Goal: Information Seeking & Learning: Learn about a topic

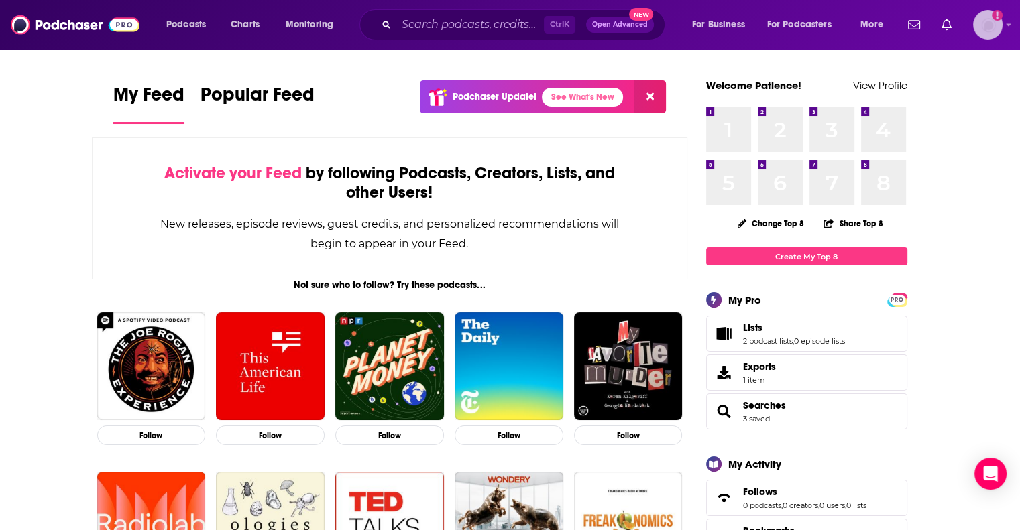
click at [506, 32] on img "Logged in as patiencebaldacci" at bounding box center [988, 25] width 30 height 30
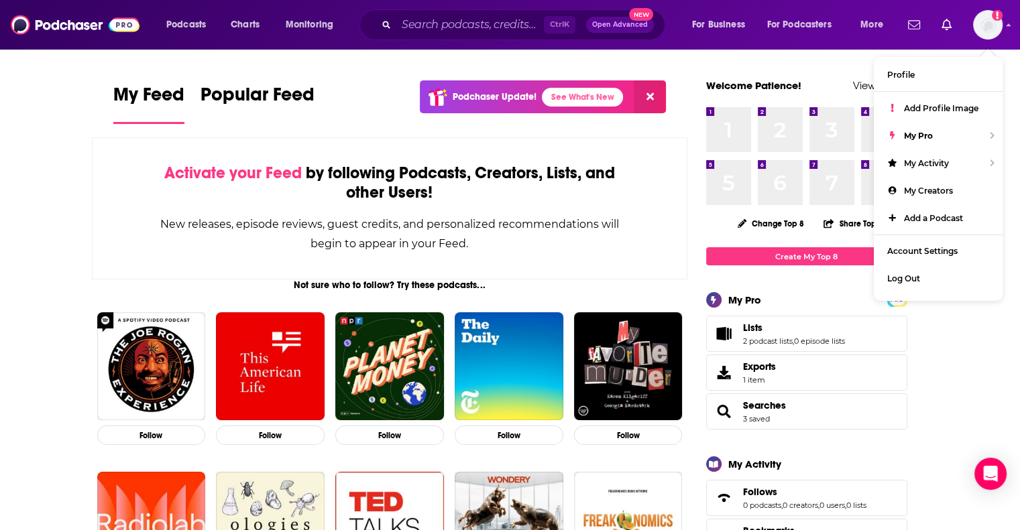
click at [479, 13] on div "Ctrl K Open Advanced New" at bounding box center [512, 24] width 306 height 31
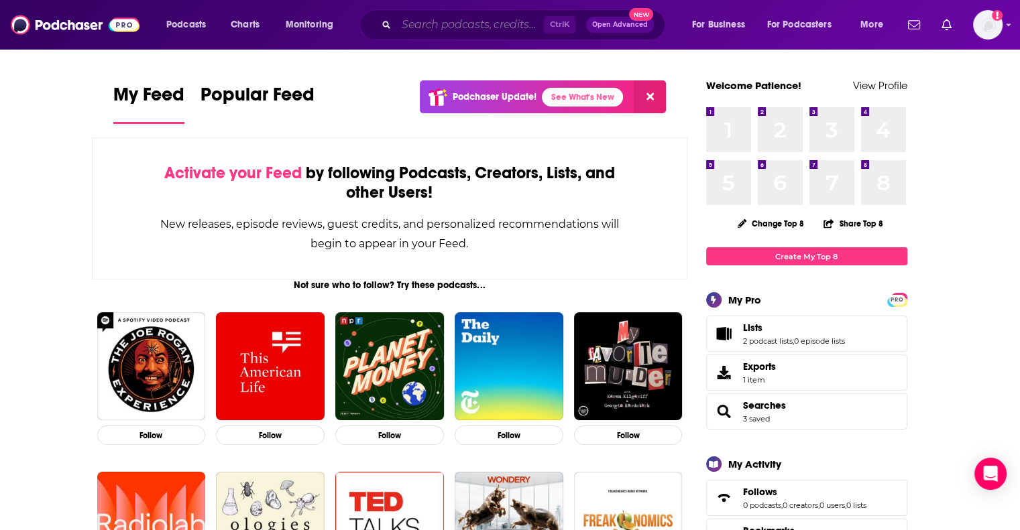
click at [457, 33] on input "Search podcasts, credits, & more..." at bounding box center [470, 24] width 148 height 21
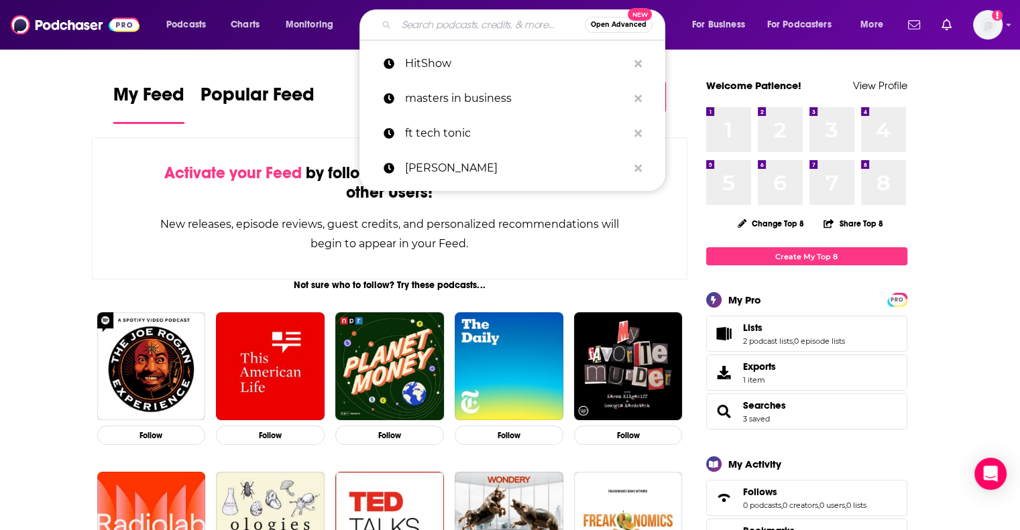
paste input "Tariff Talk with [PERSON_NAME]"
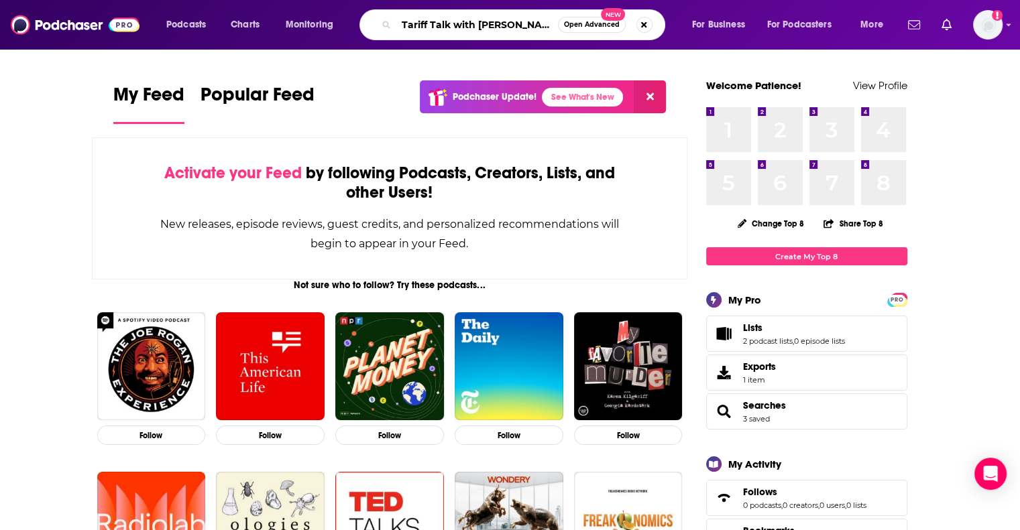
type input "Tariff Talk with [PERSON_NAME]"
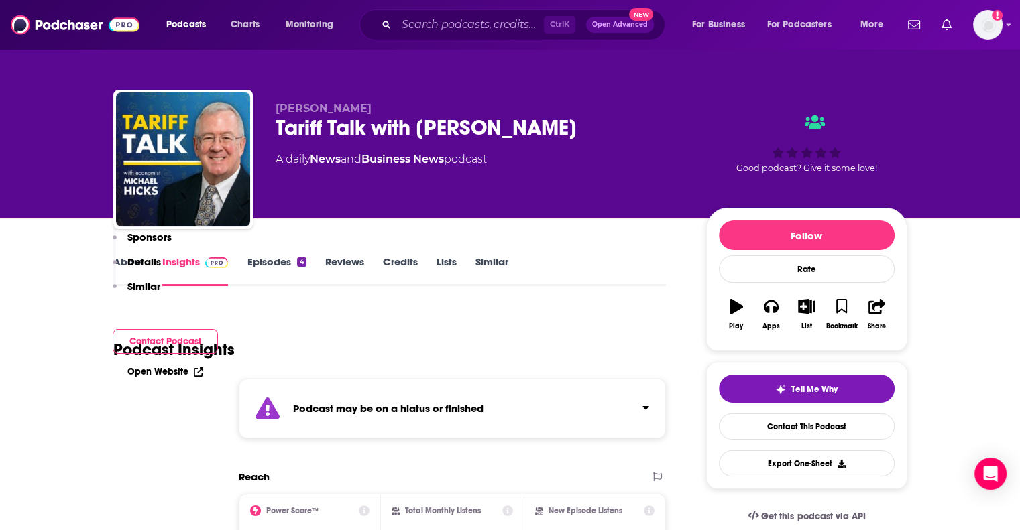
scroll to position [268, 0]
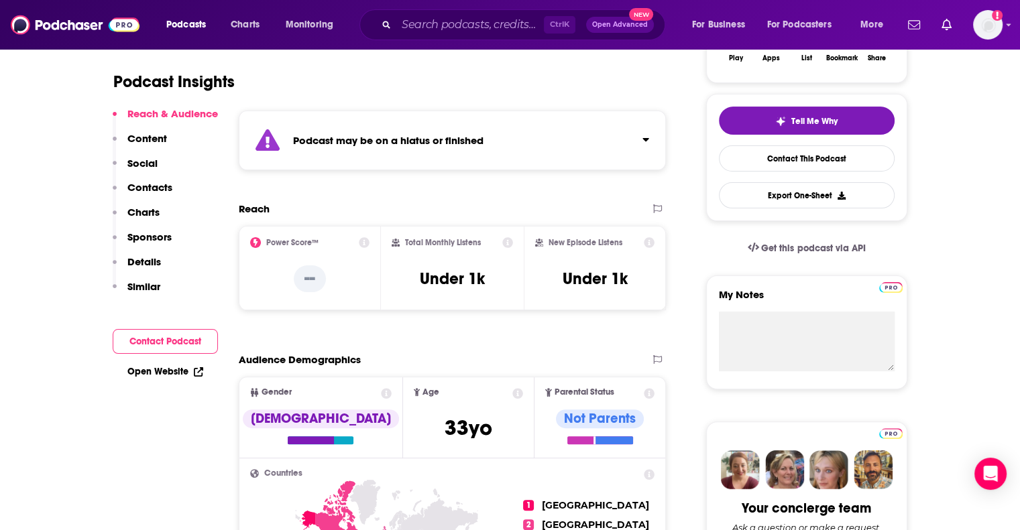
click at [192, 366] on div "Open Website" at bounding box center [165, 371] width 105 height 25
click at [186, 370] on link "Open Website" at bounding box center [165, 371] width 76 height 11
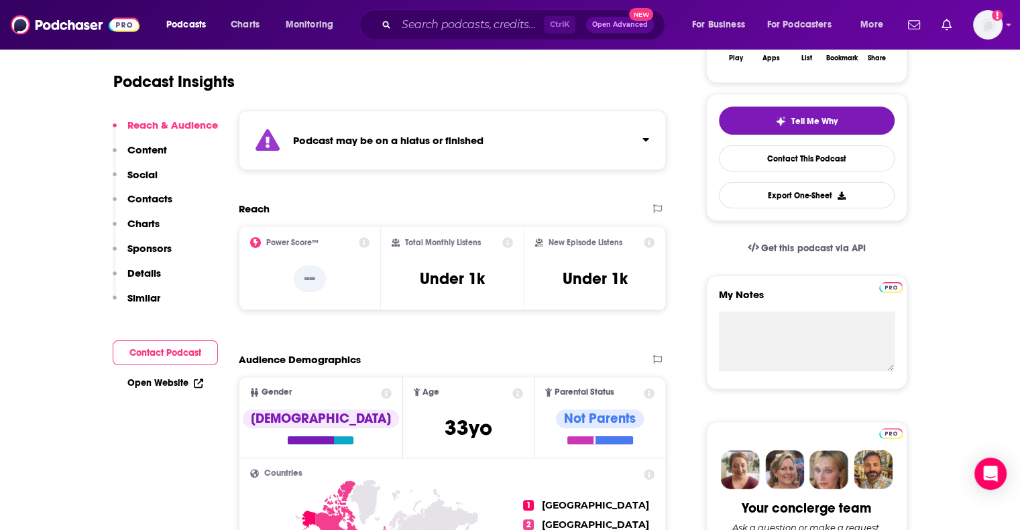
scroll to position [0, 0]
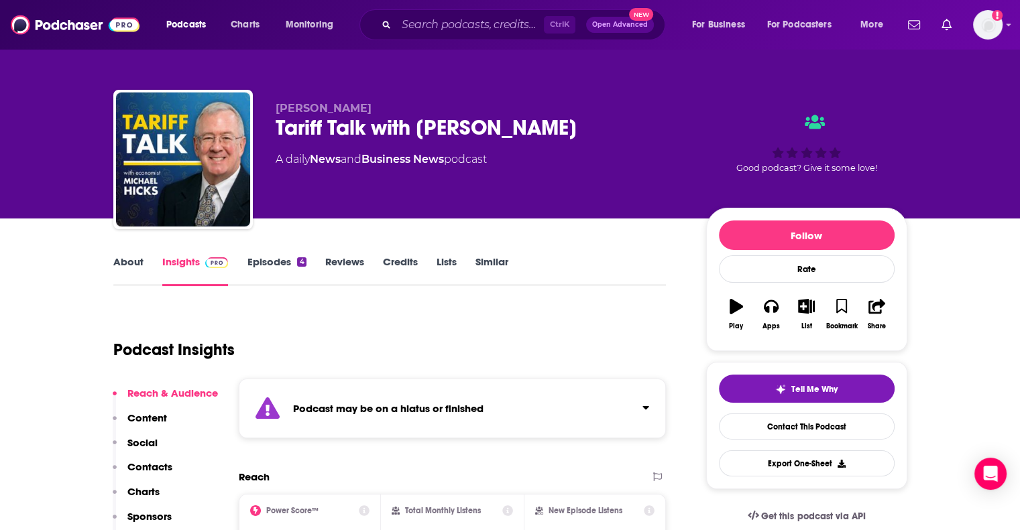
click at [490, 268] on link "Similar" at bounding box center [491, 271] width 33 height 31
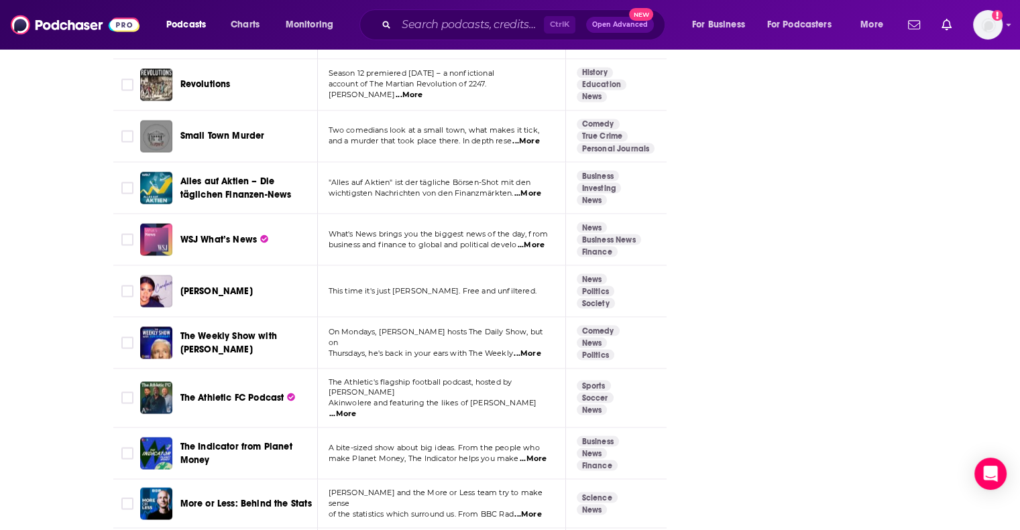
scroll to position [3018, 0]
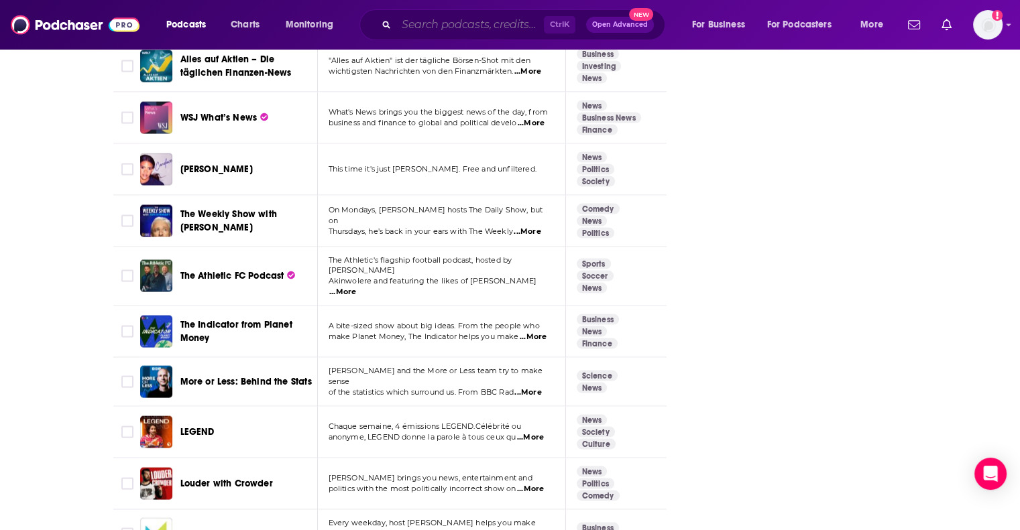
click at [483, 23] on input "Search podcasts, credits, & more..." at bounding box center [470, 24] width 148 height 21
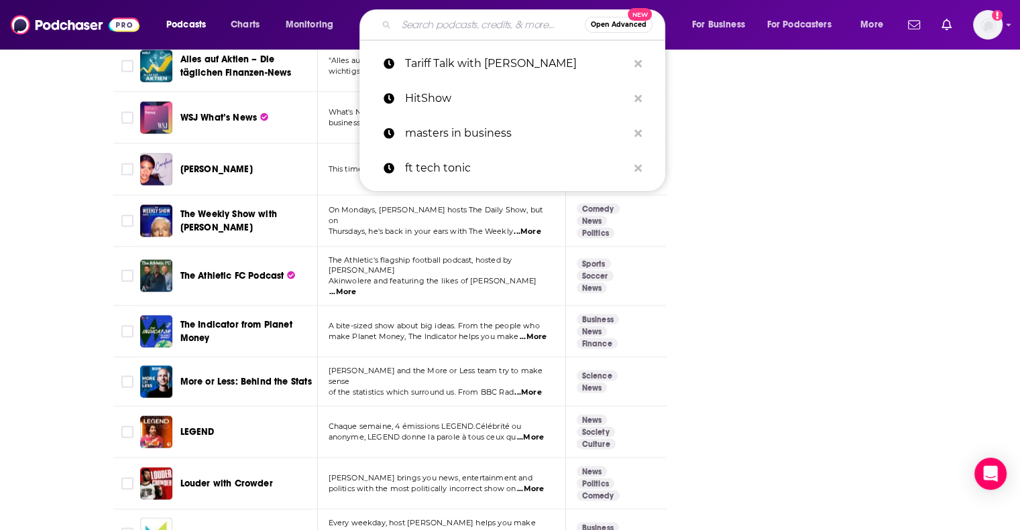
paste input "The Trade Guys"
type input "The Trade Guys"
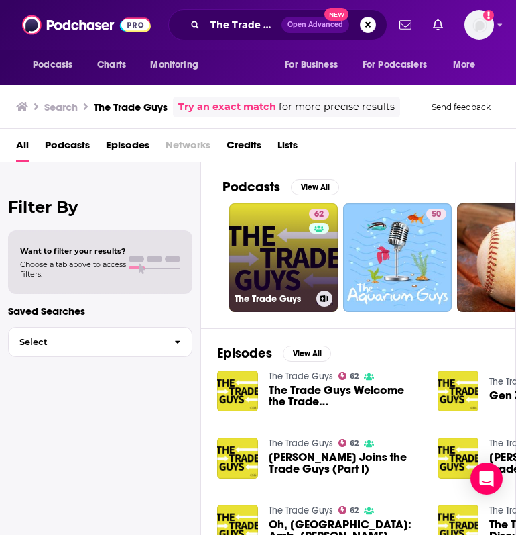
click at [310, 278] on div "62" at bounding box center [320, 250] width 23 height 82
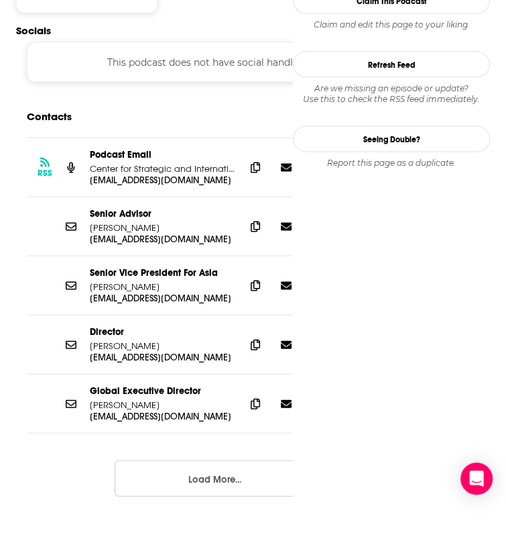
scroll to position [1274, 0]
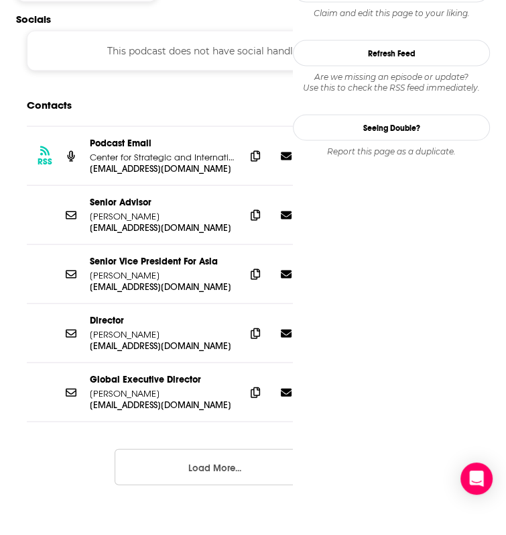
click at [208, 449] on button "Load More..." at bounding box center [215, 467] width 201 height 36
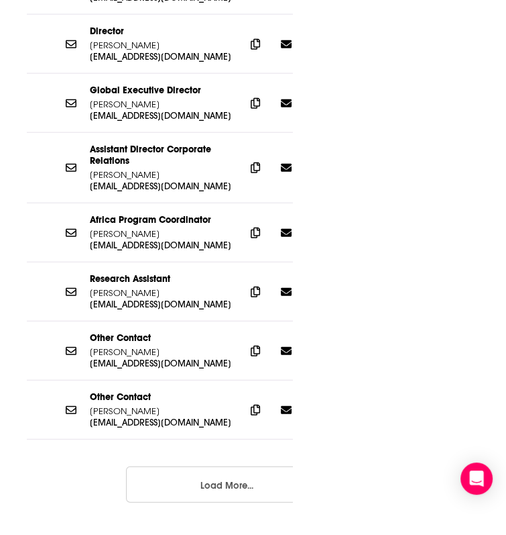
scroll to position [932, 0]
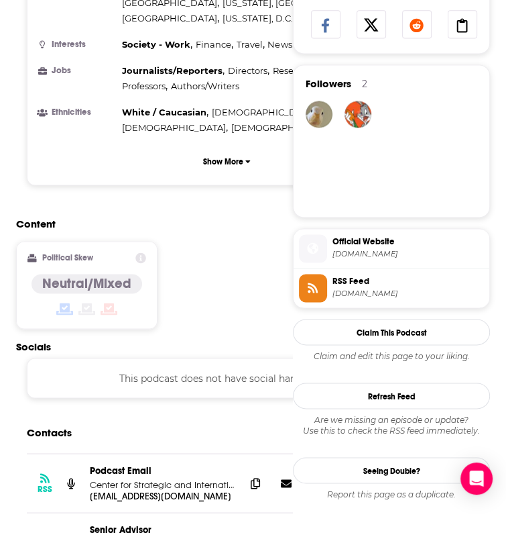
click at [319, 221] on div "Content Political Skew Neutral/Mixed" at bounding box center [227, 278] width 422 height 122
type input "trade talks"
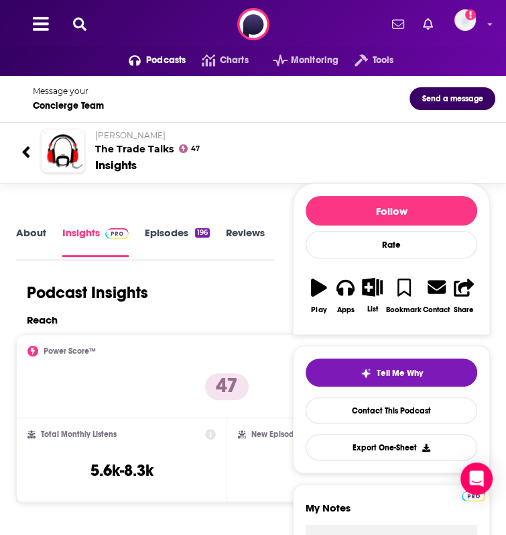
click at [38, 245] on link "About" at bounding box center [31, 241] width 30 height 30
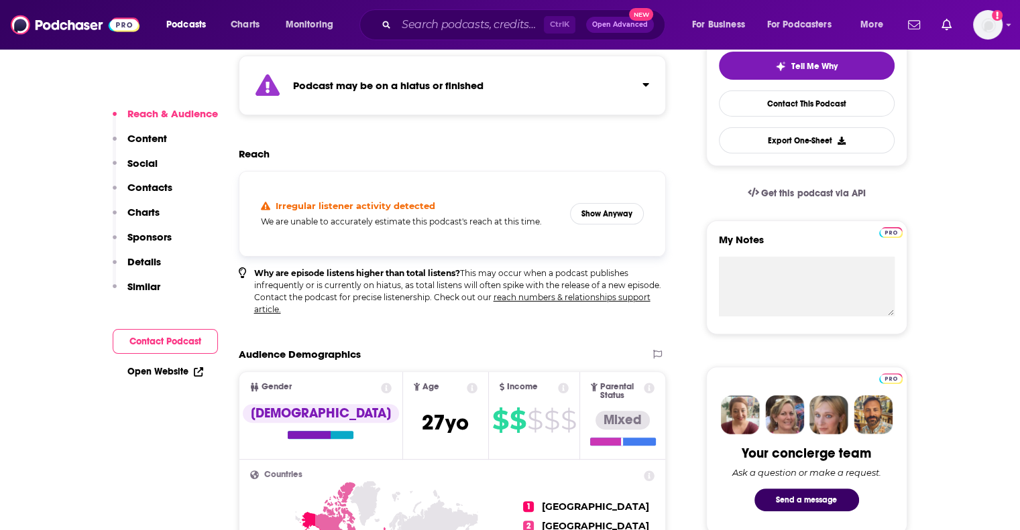
scroll to position [335, 0]
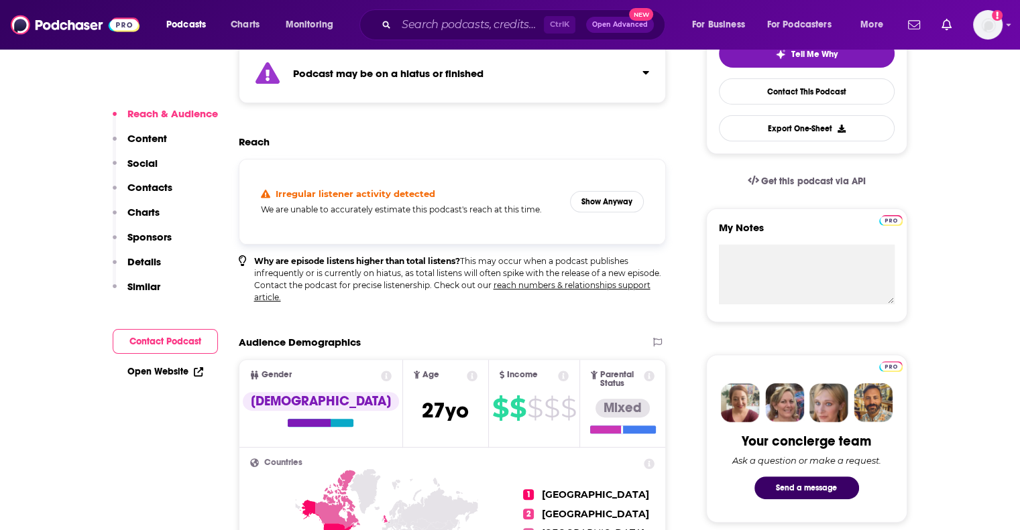
click at [165, 371] on link "Open Website" at bounding box center [165, 371] width 76 height 11
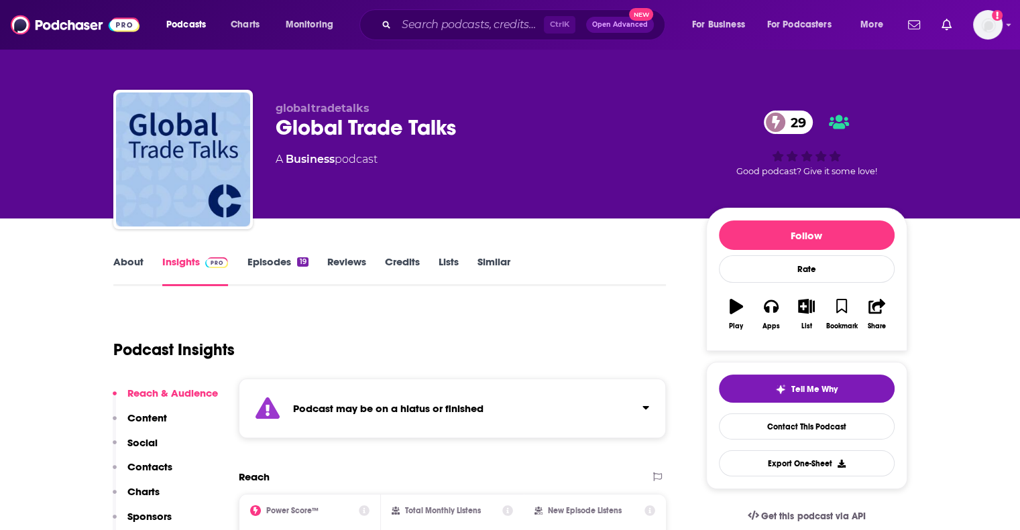
click at [502, 268] on link "Similar" at bounding box center [493, 271] width 33 height 31
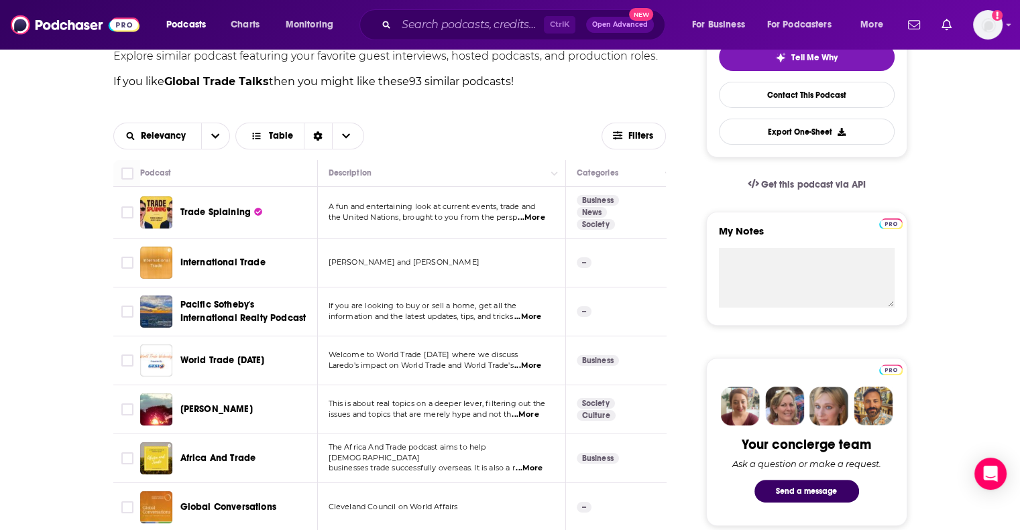
scroll to position [335, 0]
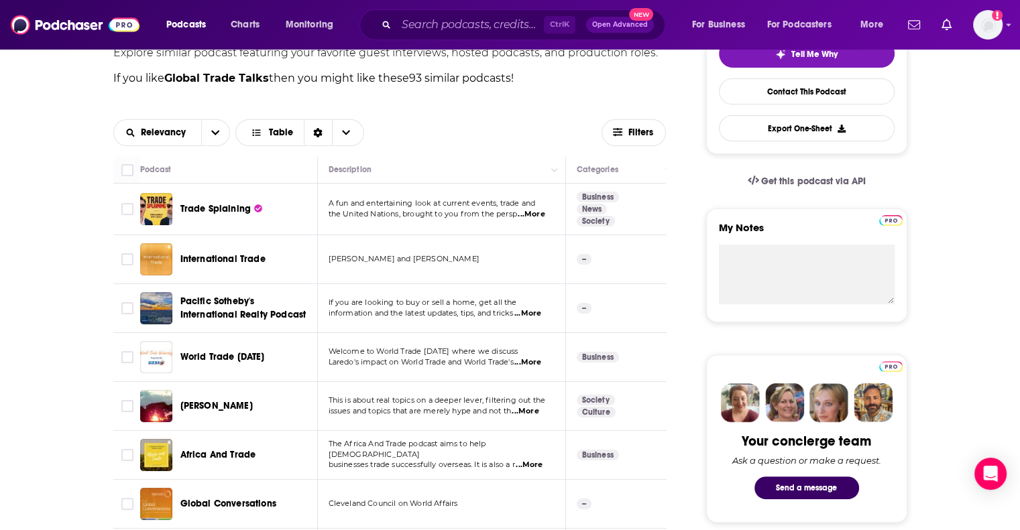
click at [539, 217] on span "...More" at bounding box center [531, 214] width 27 height 11
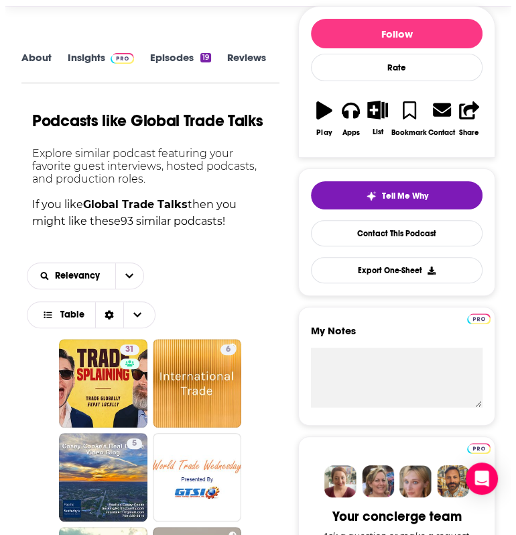
scroll to position [0, 0]
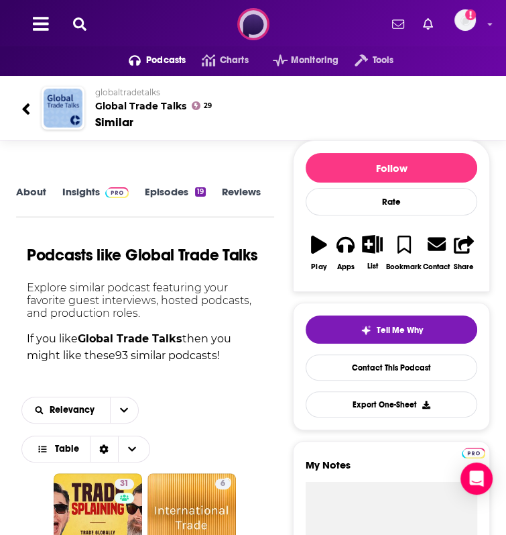
click at [237, 16] on img at bounding box center [253, 24] width 32 height 32
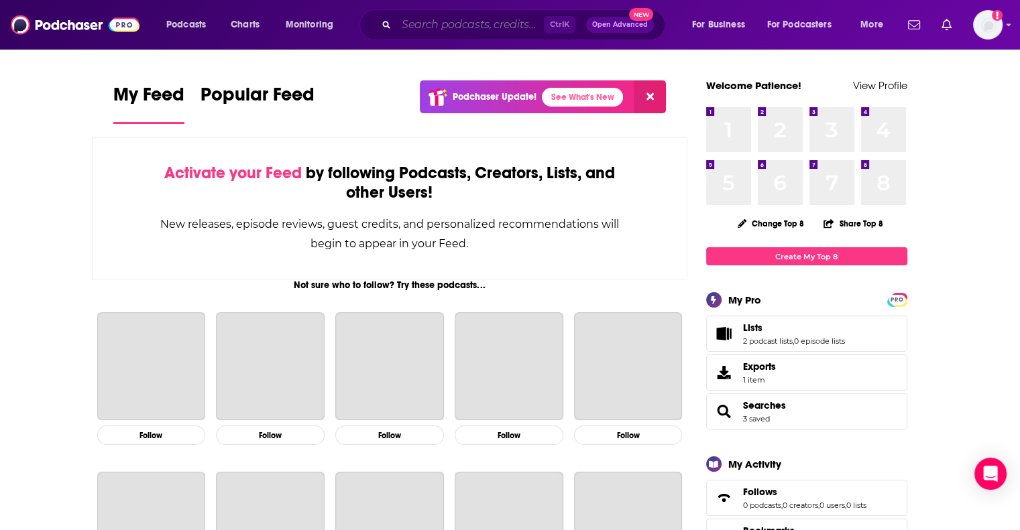
click at [481, 35] on input "Search podcasts, credits, & more..." at bounding box center [470, 24] width 148 height 21
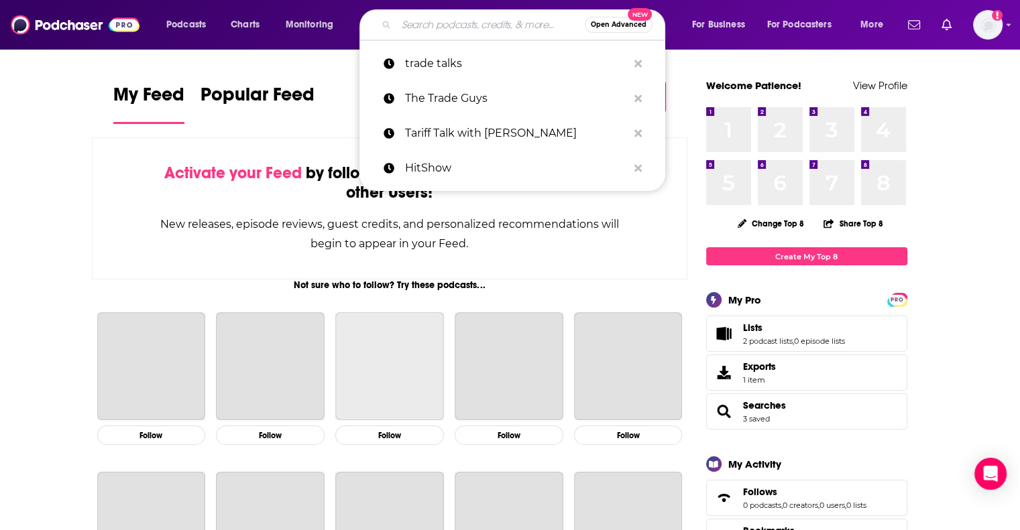
paste input "Smart Supply Chain"
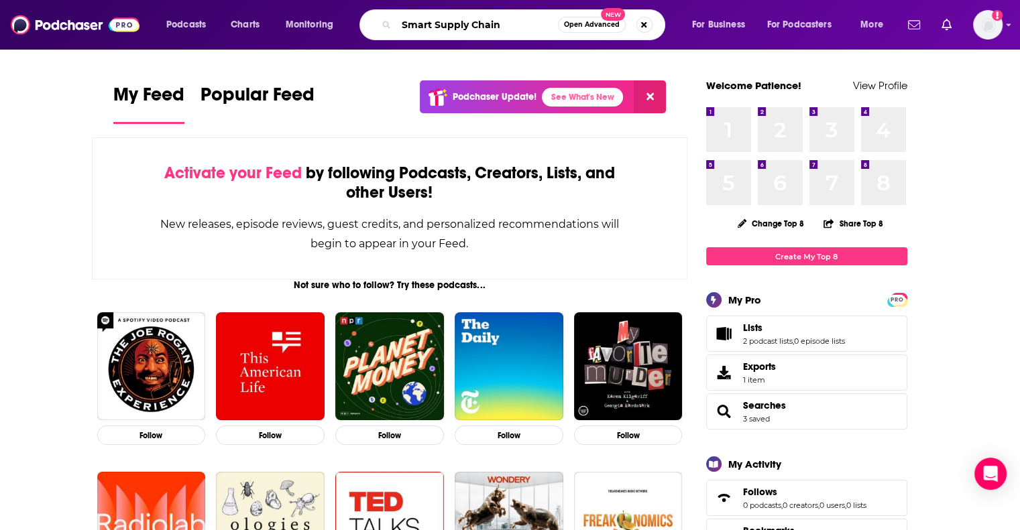
type input "Smart Supply Chain"
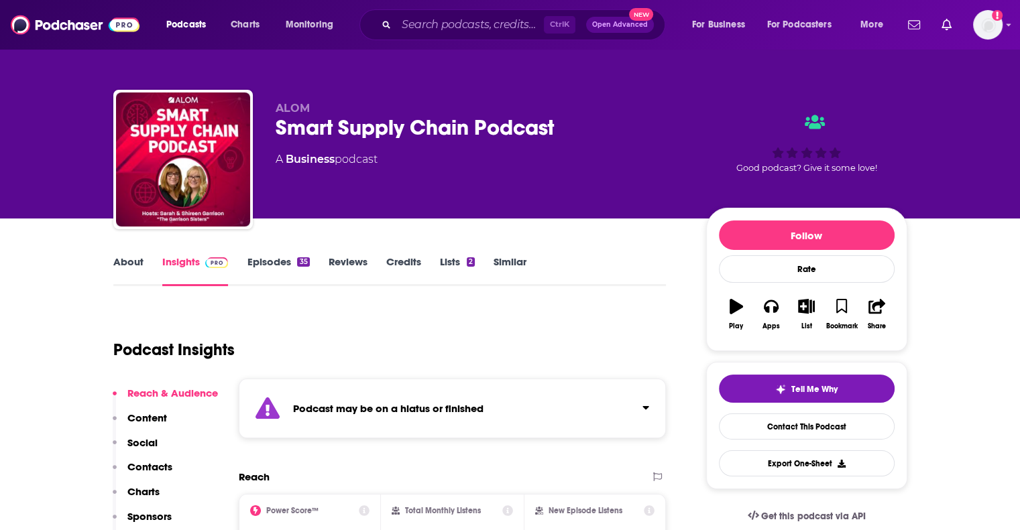
click at [500, 260] on link "Similar" at bounding box center [510, 271] width 33 height 31
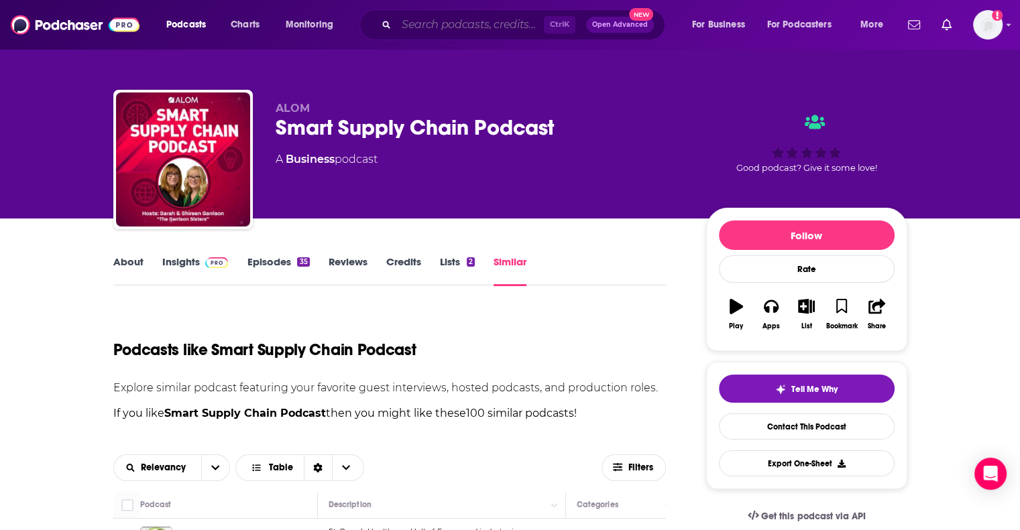
click at [426, 27] on input "Search podcasts, credits, & more..." at bounding box center [470, 24] width 148 height 21
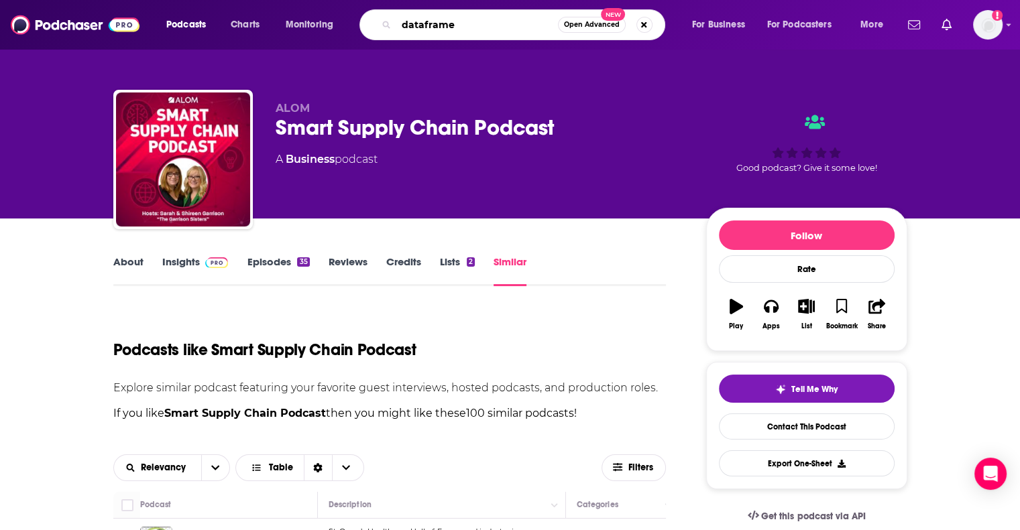
type input "dataframed"
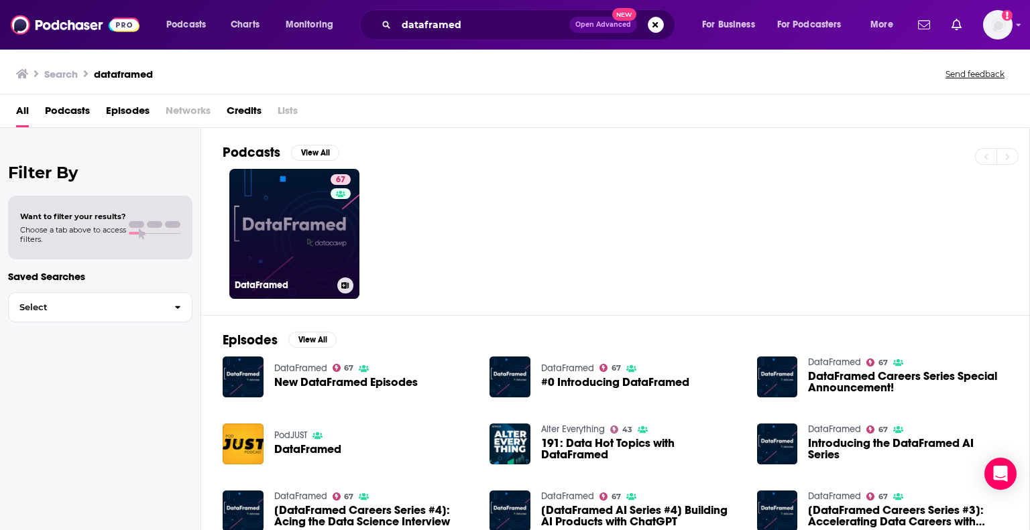
click at [280, 174] on link "67 DataFramed" at bounding box center [294, 234] width 130 height 130
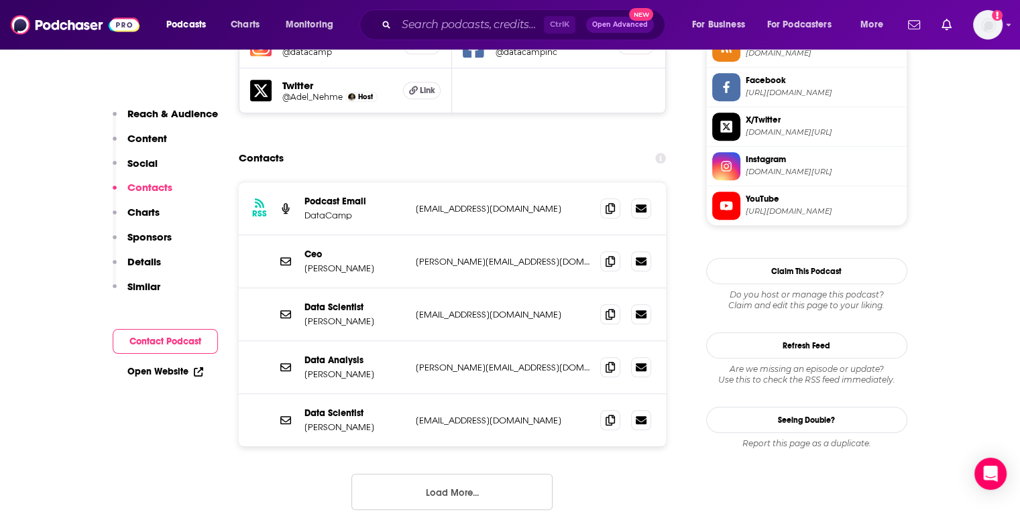
scroll to position [1274, 0]
click at [465, 473] on button "Load More..." at bounding box center [451, 491] width 201 height 36
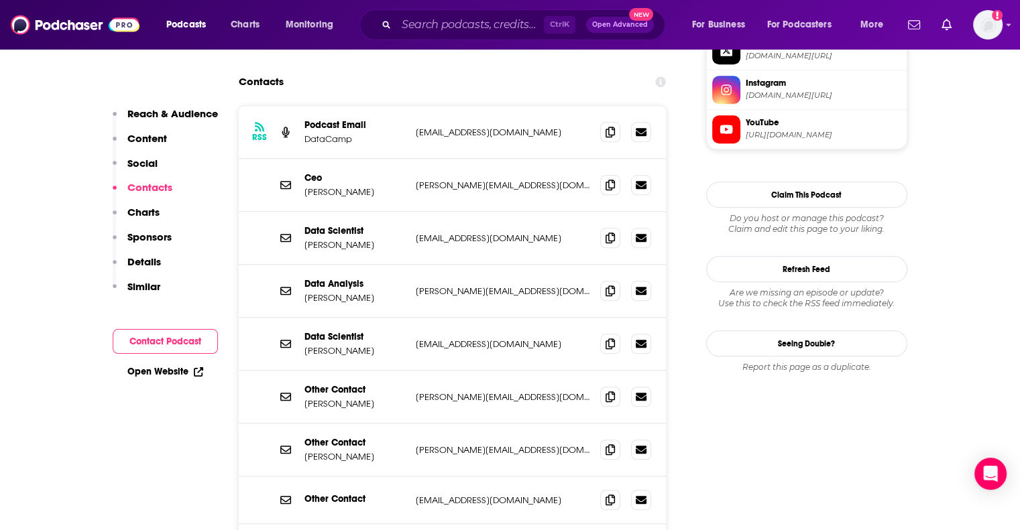
scroll to position [1073, 0]
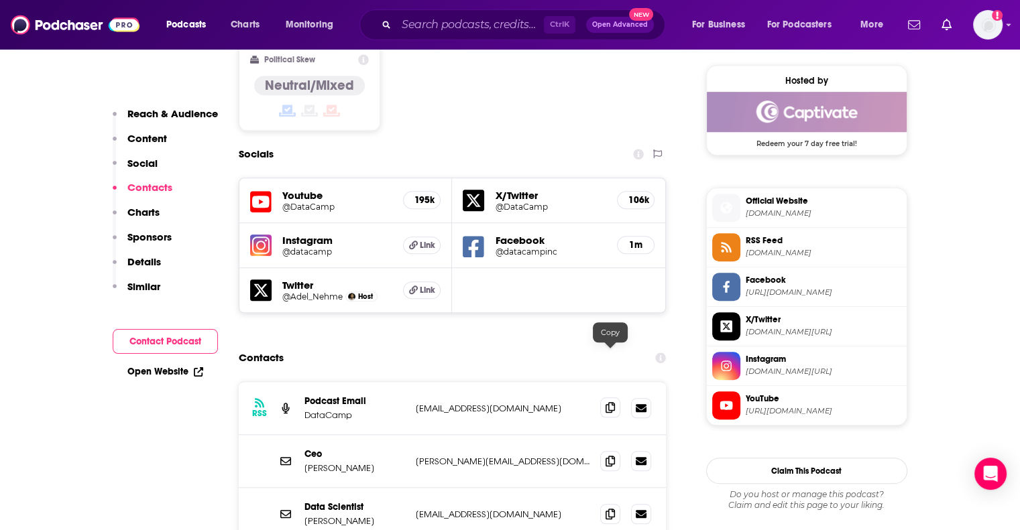
click at [610, 402] on icon at bounding box center [610, 407] width 9 height 11
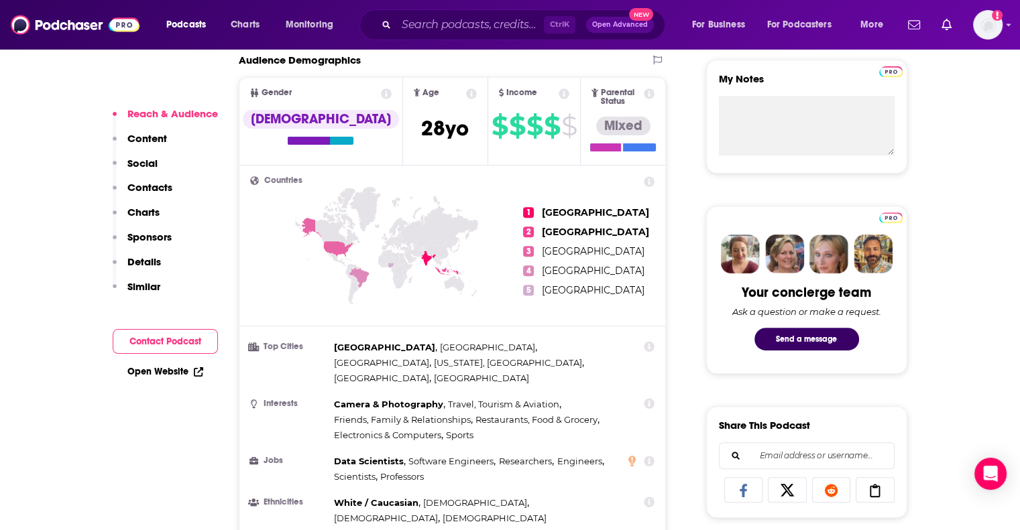
scroll to position [537, 0]
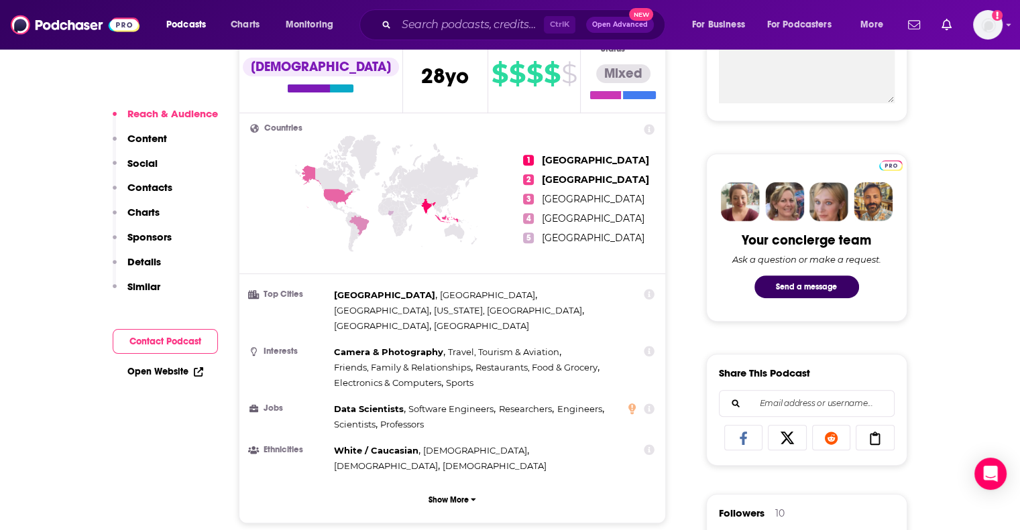
click at [170, 366] on link "Open Website" at bounding box center [165, 371] width 76 height 11
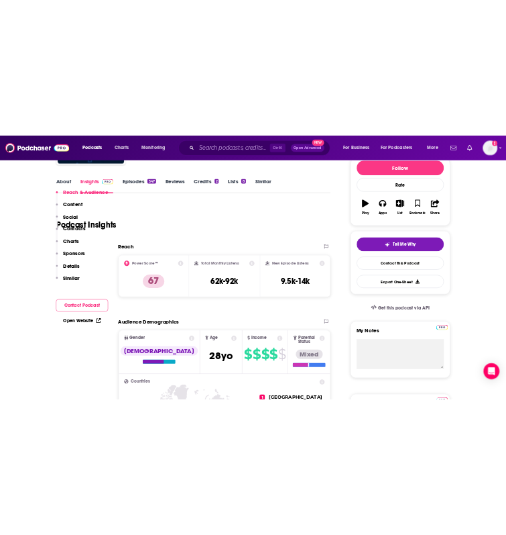
scroll to position [268, 0]
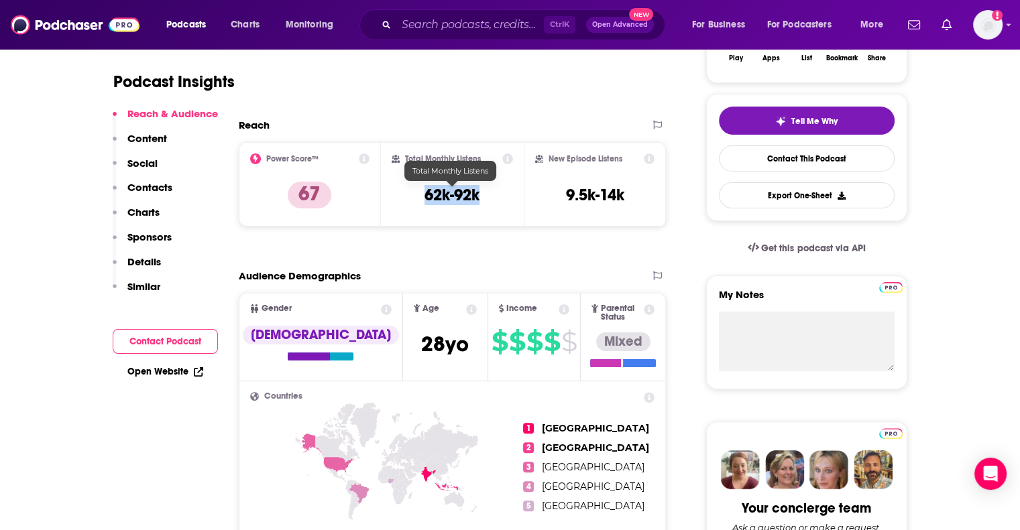
drag, startPoint x: 490, startPoint y: 194, endPoint x: 419, endPoint y: 197, distance: 70.5
click at [419, 197] on div "Total Monthly Listens 62k-92k" at bounding box center [452, 185] width 121 height 62
copy h3 "62k-92k"
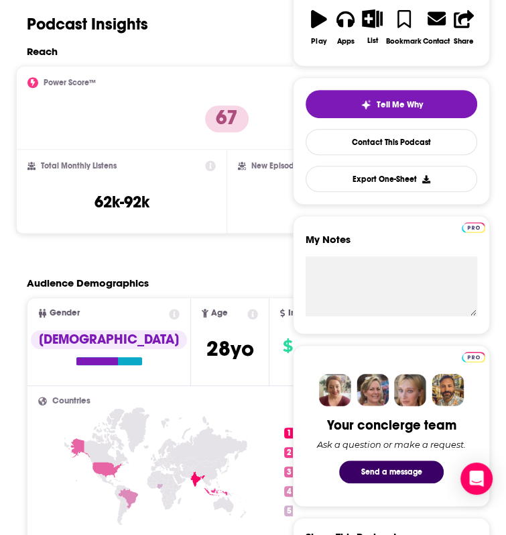
click at [85, 139] on div "Power Score™ 67" at bounding box center [226, 108] width 399 height 62
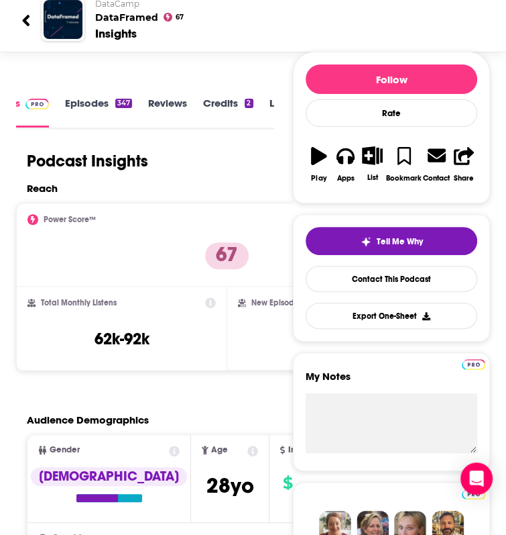
scroll to position [0, 0]
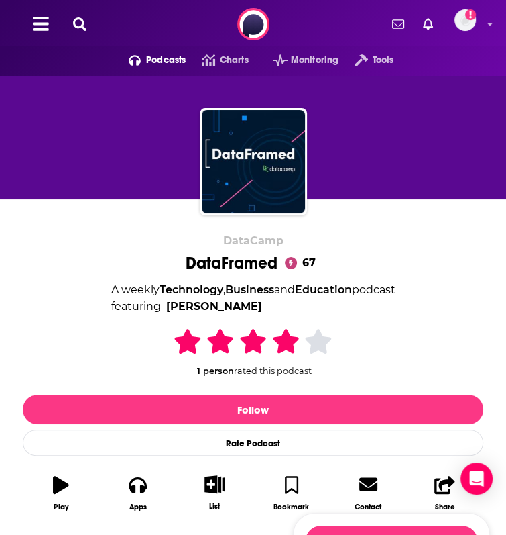
drag, startPoint x: 165, startPoint y: 302, endPoint x: 516, endPoint y: 376, distance: 358.6
click at [506, 376] on html "Podcasts Features Solutions Account Company Resources Say Hello </> Developer A…" at bounding box center [253, 267] width 506 height 535
copy div "a weekly podcast exploring how artificial intelligence and data are changing th…"
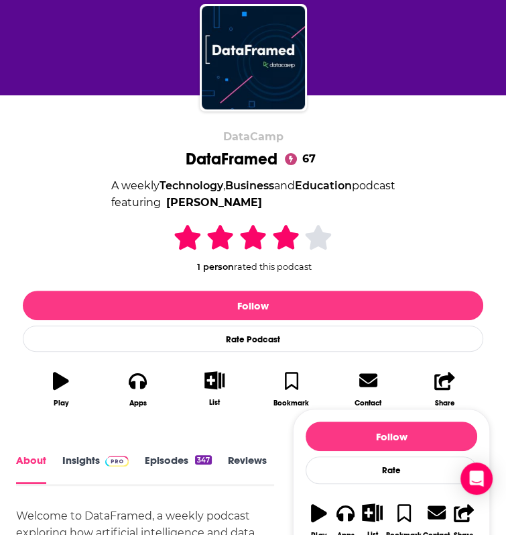
scroll to position [134, 0]
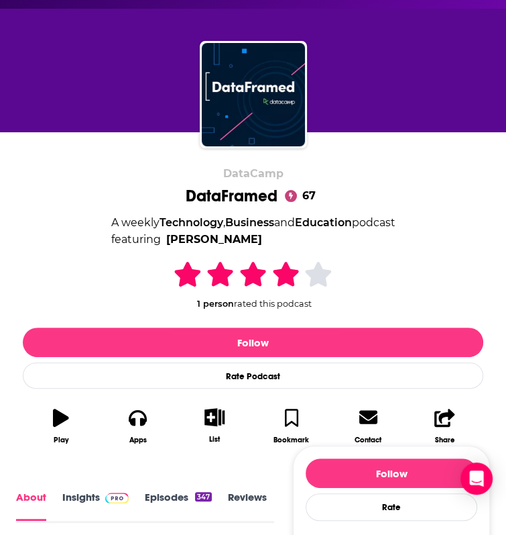
scroll to position [0, 0]
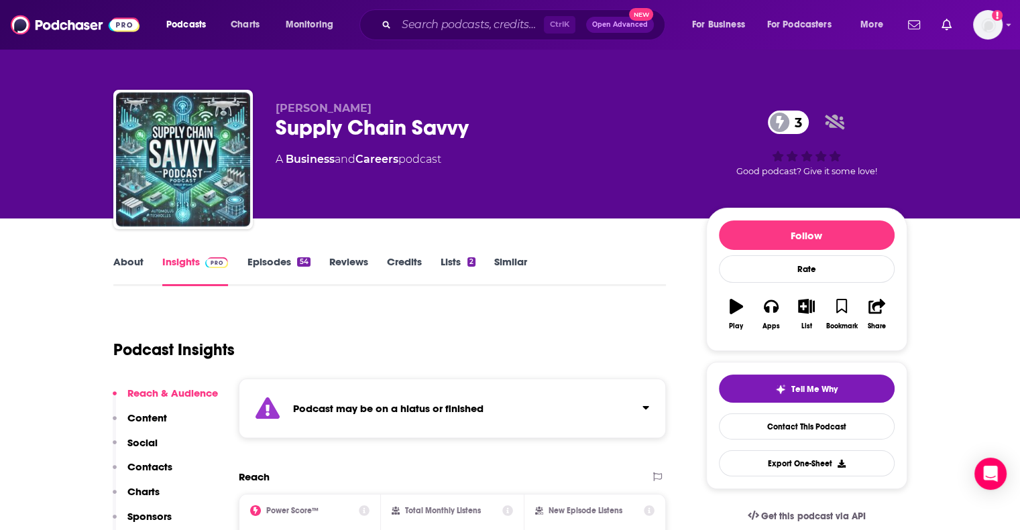
drag, startPoint x: 516, startPoint y: 265, endPoint x: 600, endPoint y: 11, distance: 267.9
click at [516, 265] on link "Similar" at bounding box center [510, 271] width 33 height 31
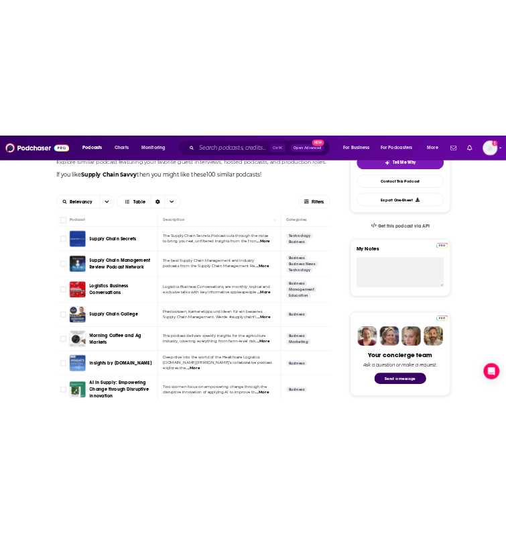
scroll to position [402, 0]
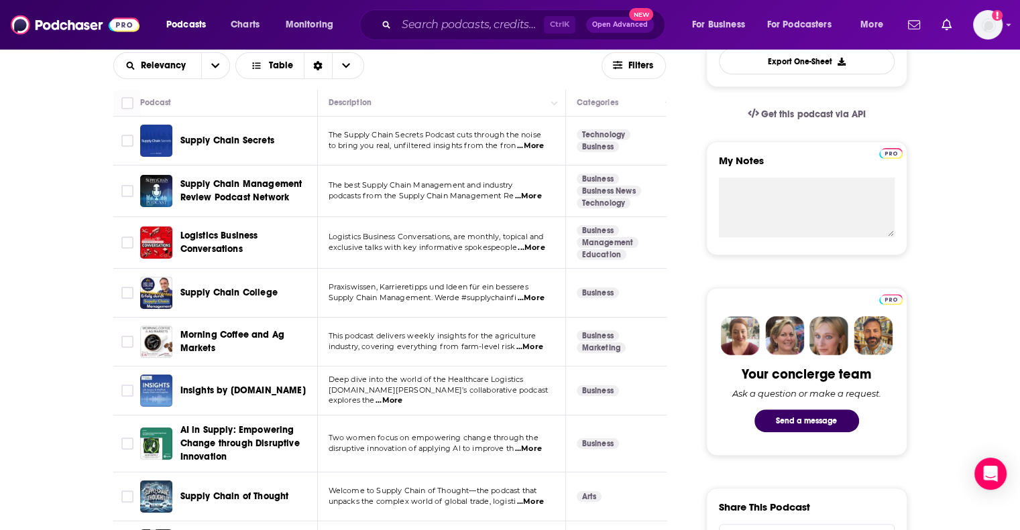
drag, startPoint x: 987, startPoint y: 191, endPoint x: 941, endPoint y: 178, distance: 47.5
drag, startPoint x: 208, startPoint y: 142, endPoint x: 227, endPoint y: 159, distance: 25.6
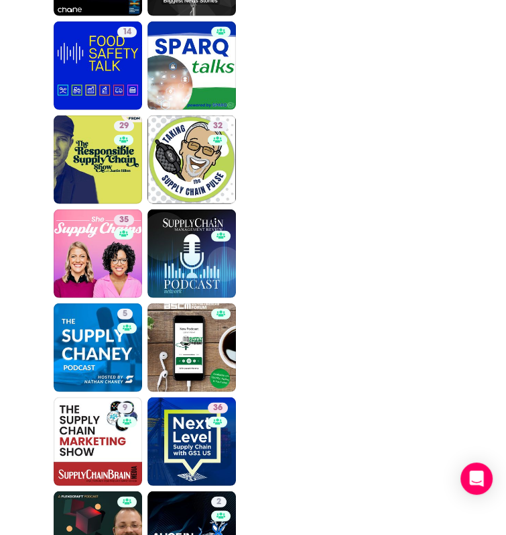
scroll to position [1610, 0]
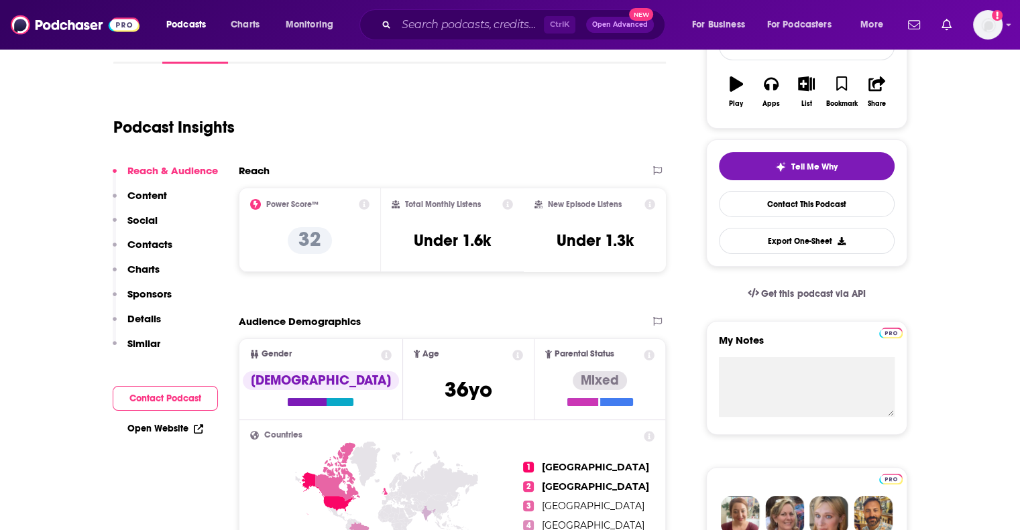
scroll to position [335, 0]
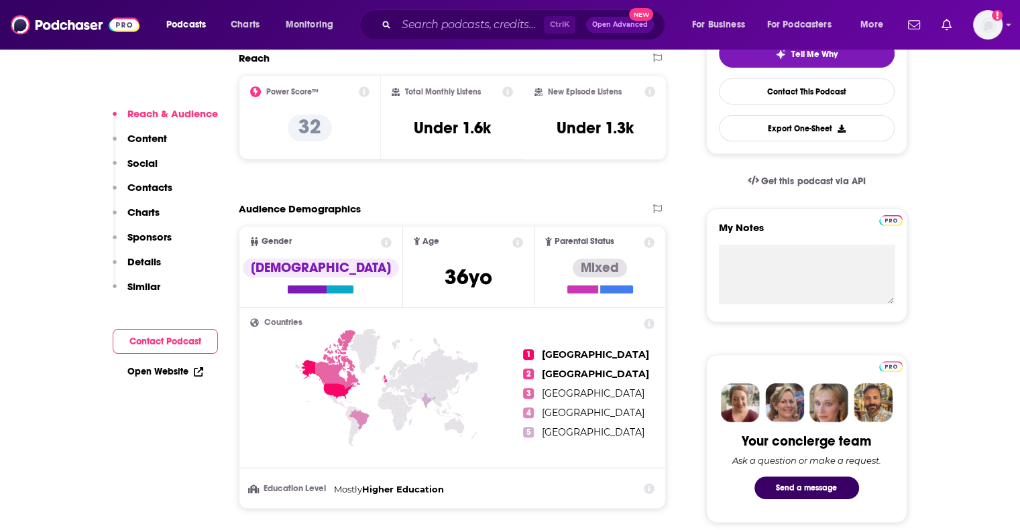
click at [180, 370] on link "Open Website" at bounding box center [165, 371] width 76 height 11
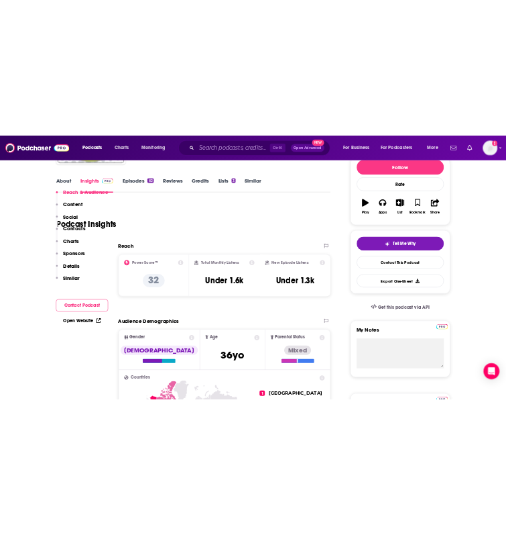
scroll to position [0, 0]
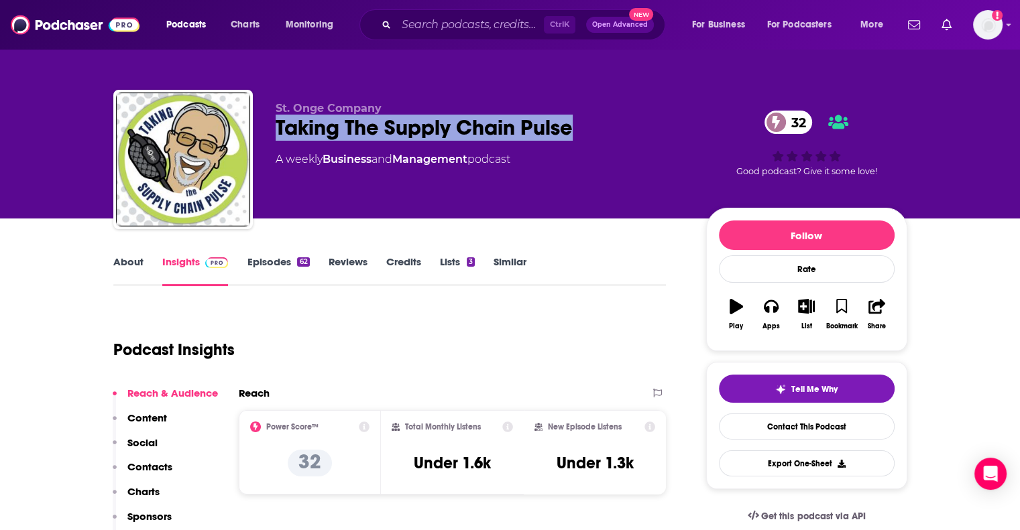
drag, startPoint x: 589, startPoint y: 121, endPoint x: 235, endPoint y: 126, distance: 353.5
click at [274, 123] on div "St. Onge Company Taking The Supply Chain Pulse 32 A weekly Business and Managem…" at bounding box center [510, 162] width 794 height 145
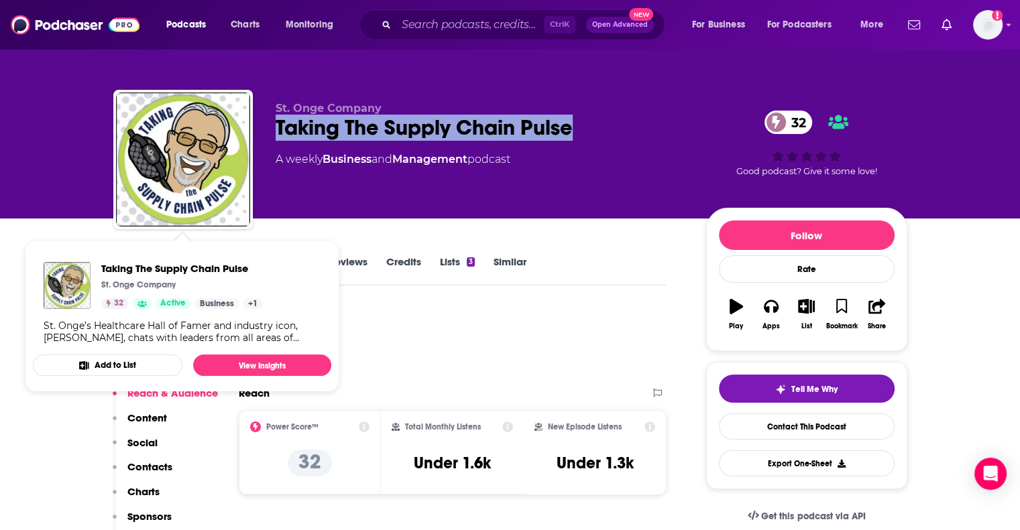
copy h2 "Taking The Supply Chain Pulse"
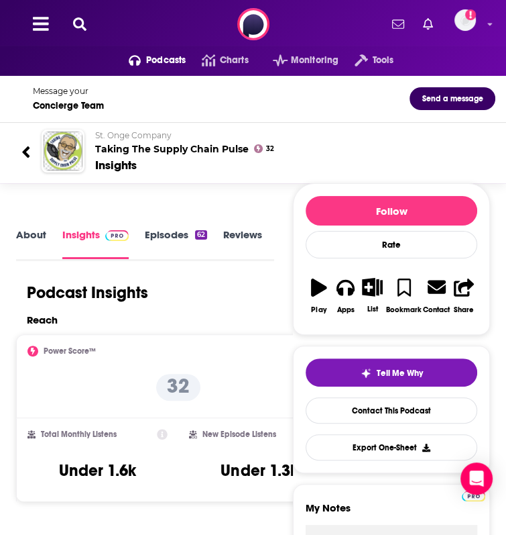
drag, startPoint x: 404, startPoint y: 117, endPoint x: 170, endPoint y: 133, distance: 233.9
click at [0, 0] on div "St. Onge Company Taking The Supply Chain Pulse 32 A weekly Business and Managem…" at bounding box center [0, 0] width 0 height 0
copy h2 "Taking The Supply Chain Pulse"
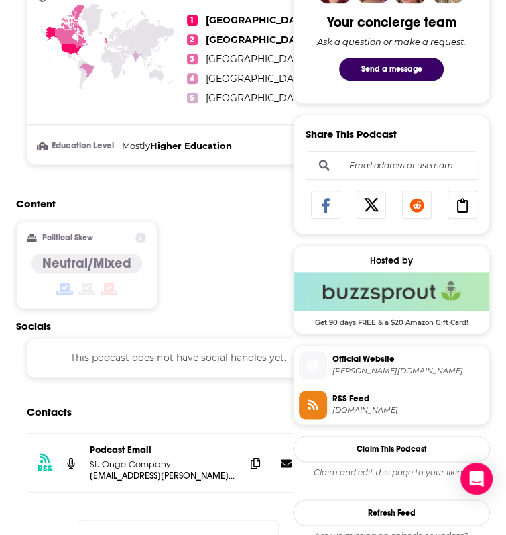
scroll to position [939, 0]
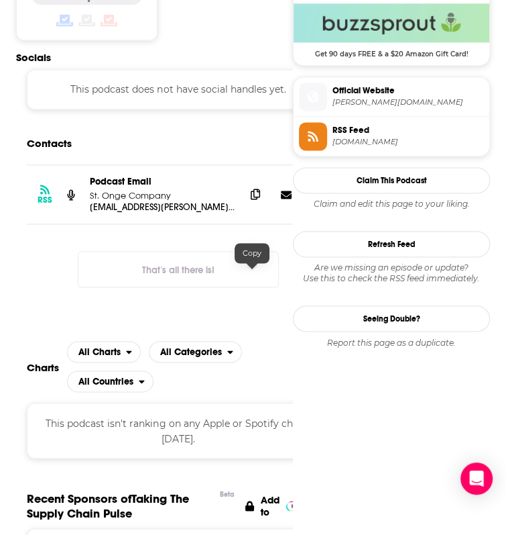
click at [251, 199] on icon at bounding box center [255, 193] width 9 height 11
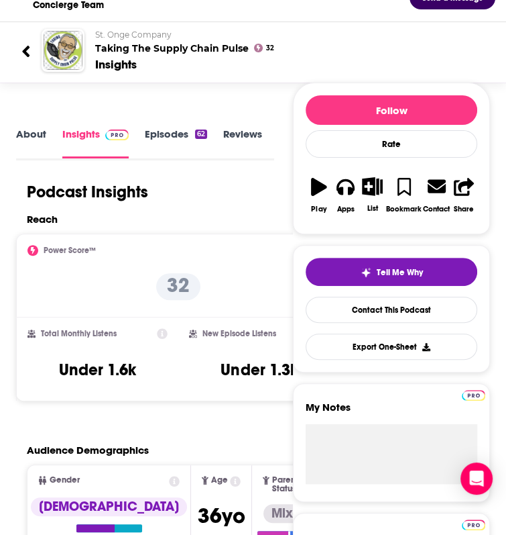
scroll to position [0, 0]
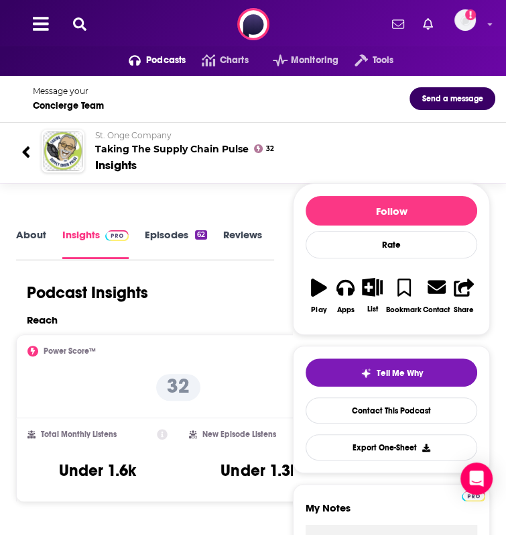
click at [44, 251] on link "About" at bounding box center [31, 243] width 30 height 30
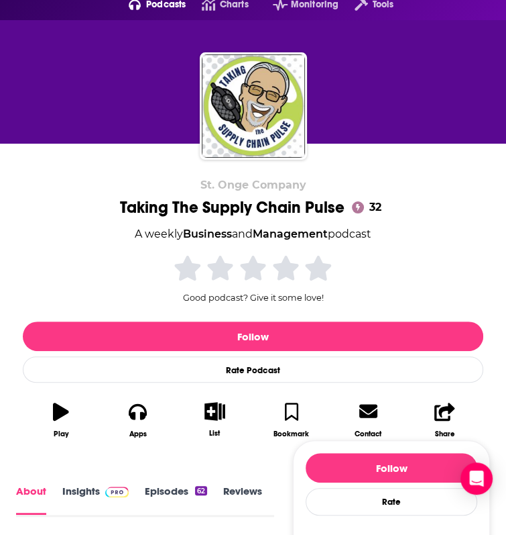
scroll to position [67, 0]
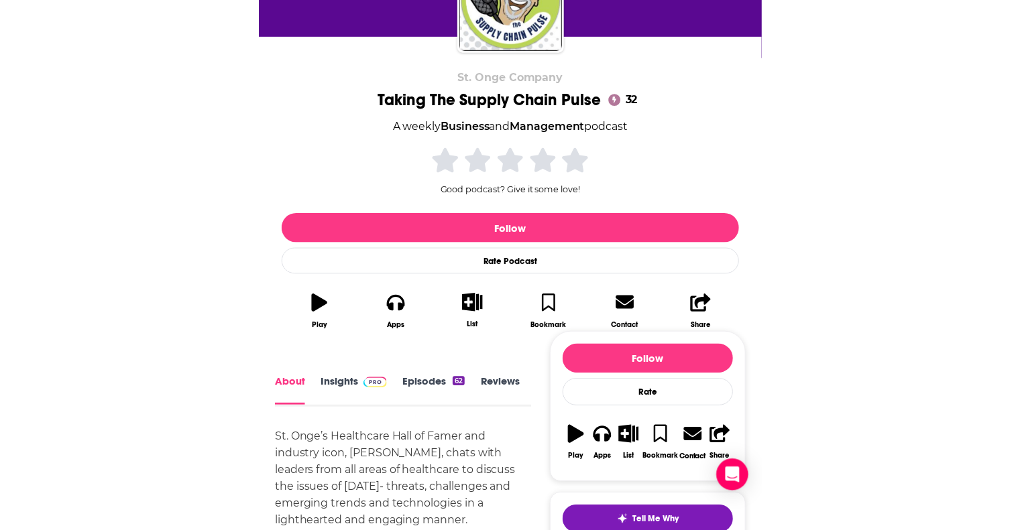
scroll to position [0, 0]
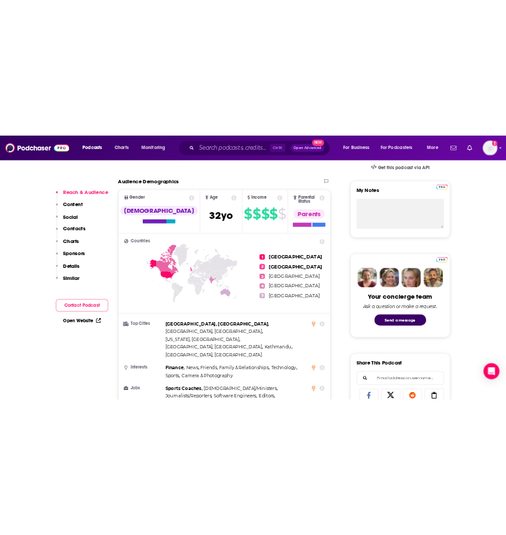
scroll to position [537, 0]
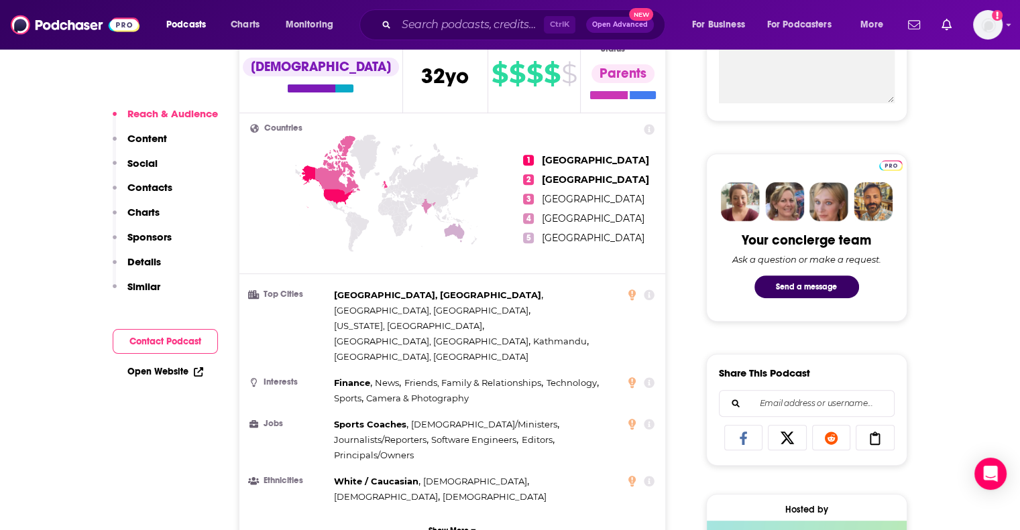
click at [170, 374] on link "Open Website" at bounding box center [165, 371] width 76 height 11
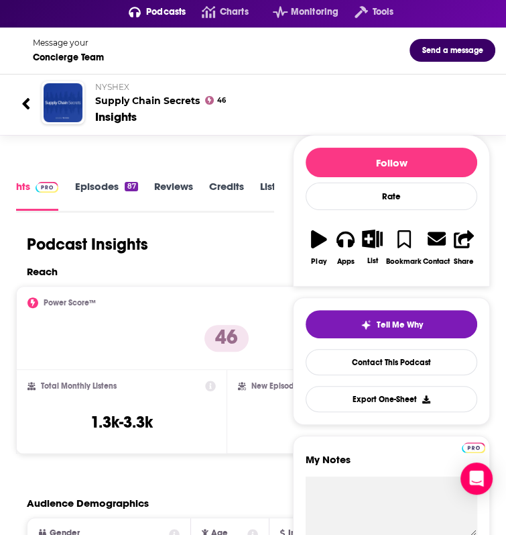
scroll to position [0, 0]
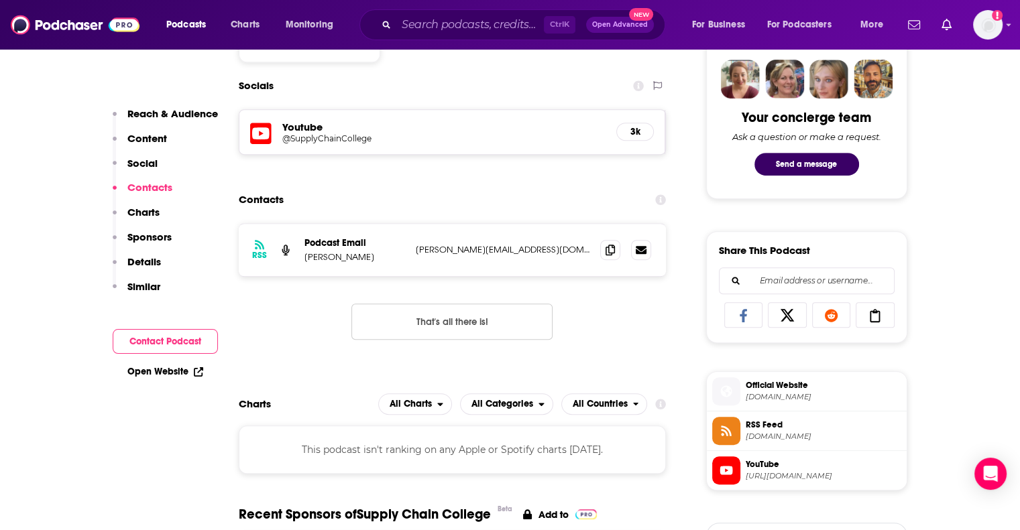
scroll to position [671, 0]
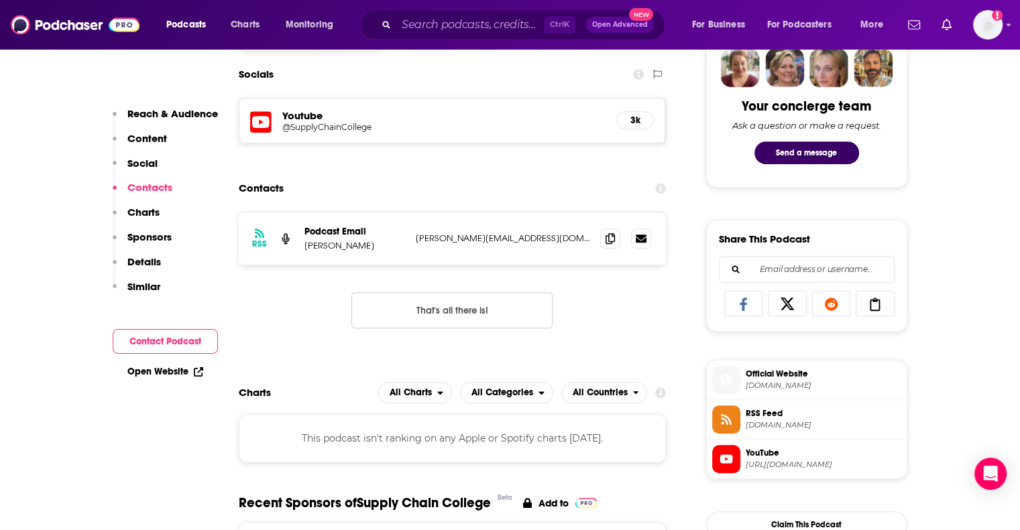
click at [150, 378] on div "Open Website" at bounding box center [165, 371] width 105 height 25
click at [186, 372] on link "Open Website" at bounding box center [165, 371] width 76 height 11
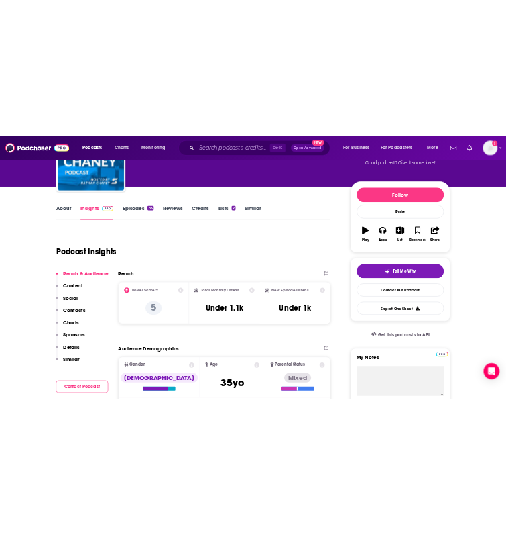
scroll to position [268, 0]
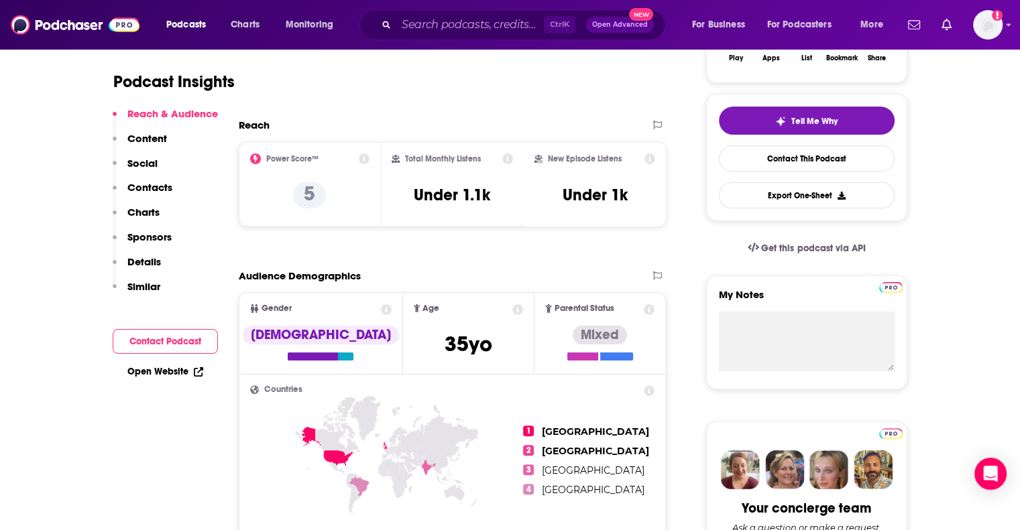
click at [158, 375] on link "Open Website" at bounding box center [165, 371] width 76 height 11
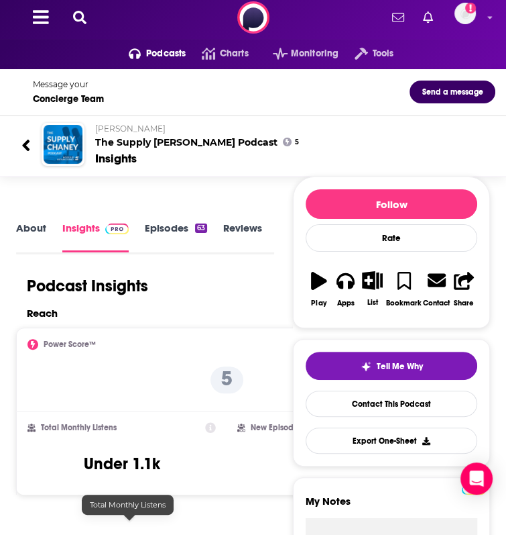
scroll to position [0, 0]
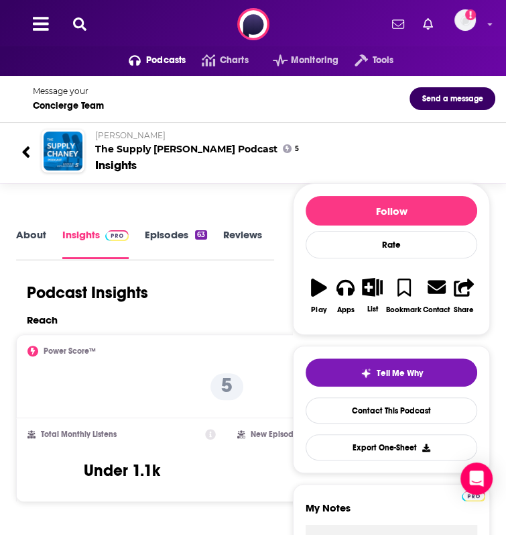
click at [33, 253] on link "About" at bounding box center [31, 243] width 30 height 30
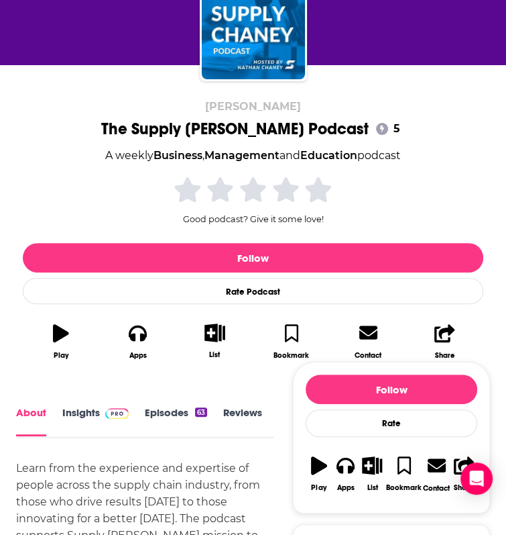
scroll to position [67, 0]
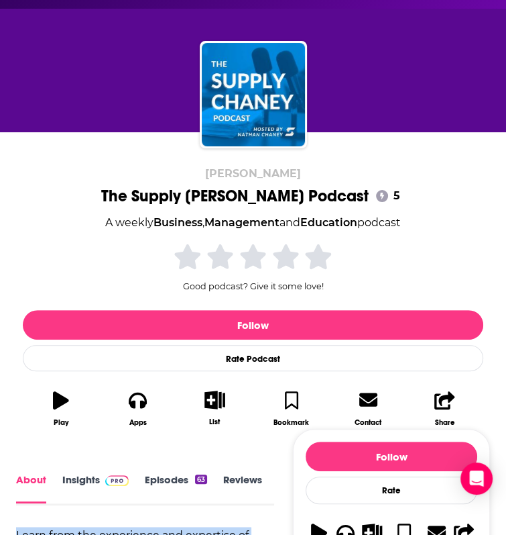
drag, startPoint x: 318, startPoint y: 299, endPoint x: 25, endPoint y: 241, distance: 298.7
copy div "Learn from the experience and expertise of people across the supply chain indus…"
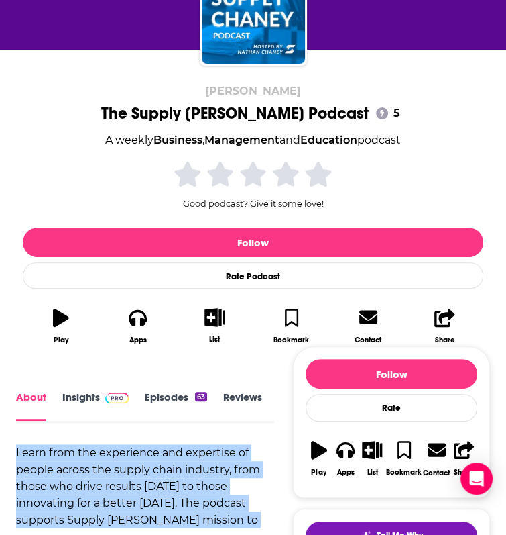
scroll to position [0, 0]
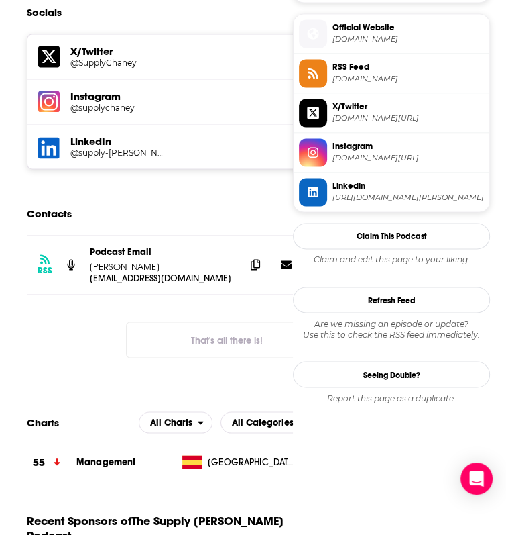
scroll to position [1140, 0]
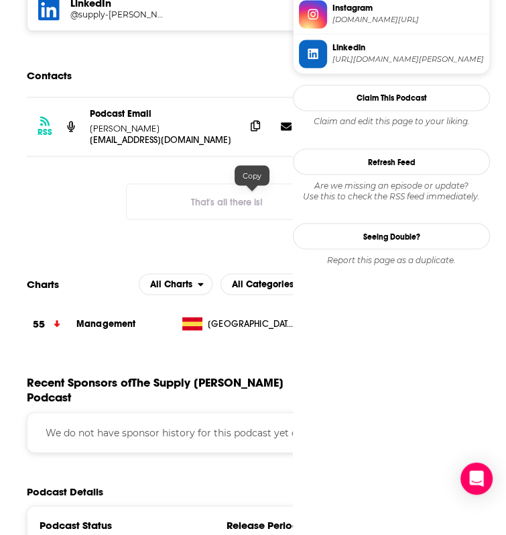
click at [248, 135] on span at bounding box center [255, 125] width 20 height 20
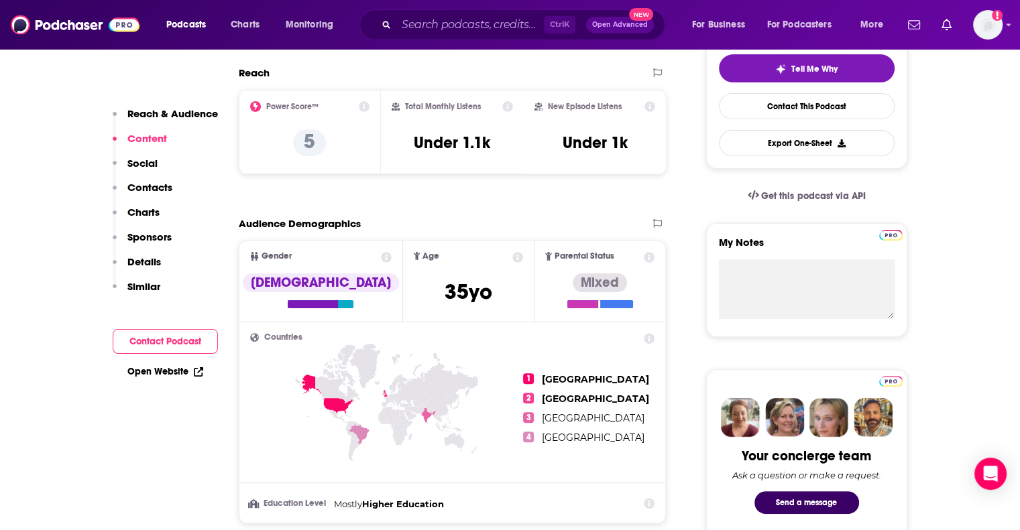
scroll to position [0, 0]
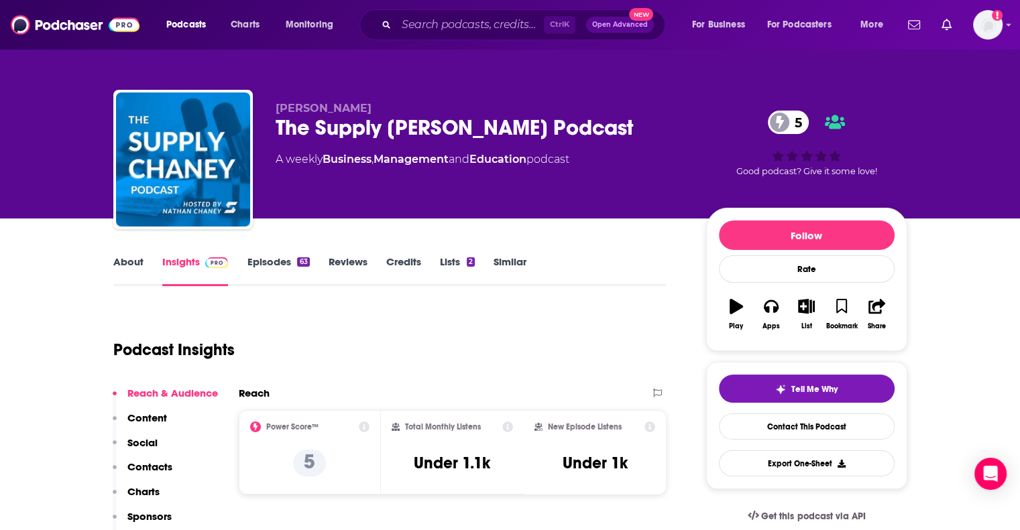
click at [498, 268] on link "Similar" at bounding box center [510, 271] width 33 height 31
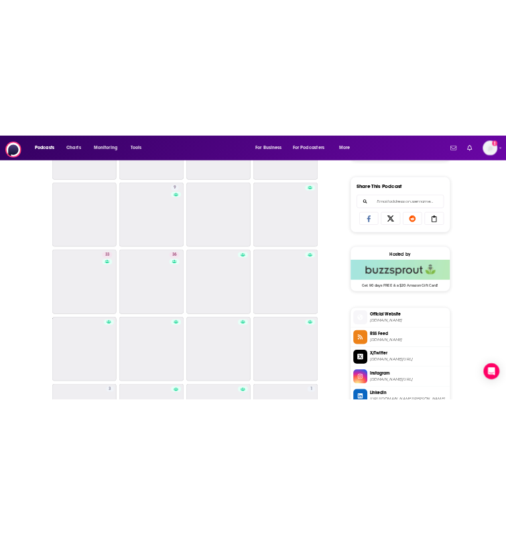
scroll to position [596, 0]
